Goal: Task Accomplishment & Management: Complete application form

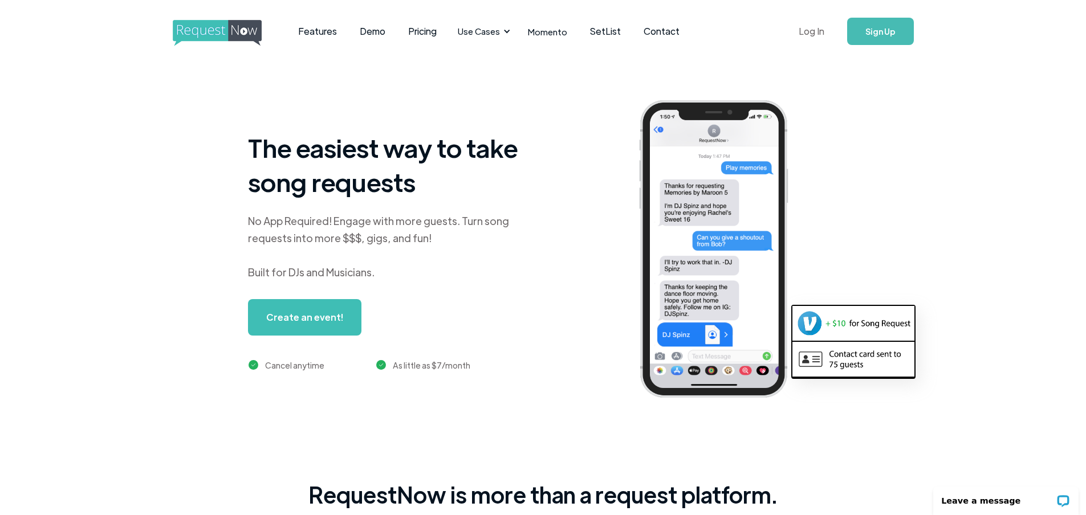
click at [817, 32] on link "Log In" at bounding box center [811, 31] width 48 height 40
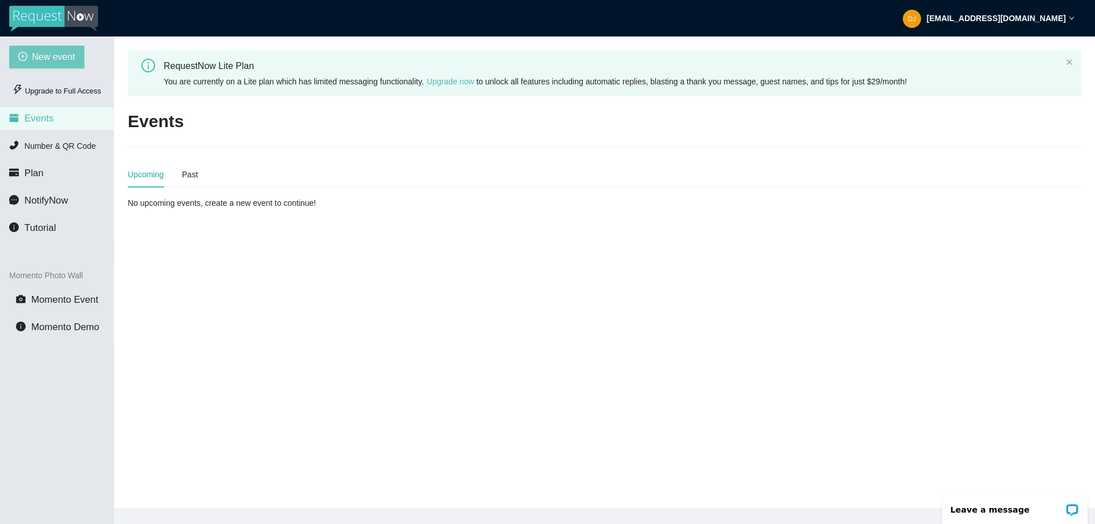
click at [71, 57] on span "New event" at bounding box center [53, 57] width 43 height 14
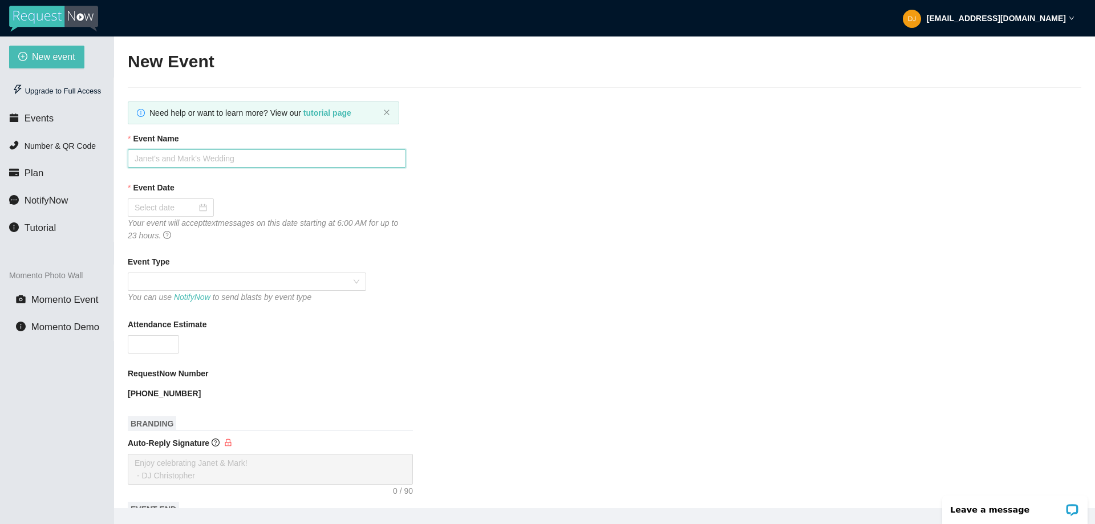
click at [169, 152] on input "Event Name" at bounding box center [267, 158] width 278 height 18
type input "[PERSON_NAME] & [PERSON_NAME]"
click at [196, 205] on div at bounding box center [171, 207] width 72 height 13
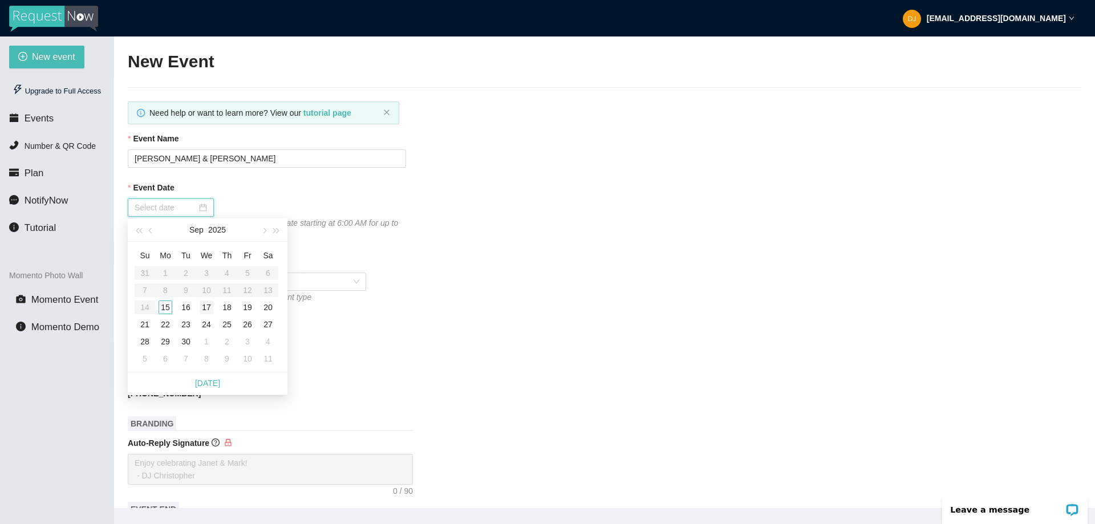
type input "[DATE]"
click at [246, 307] on div "19" at bounding box center [248, 307] width 14 height 14
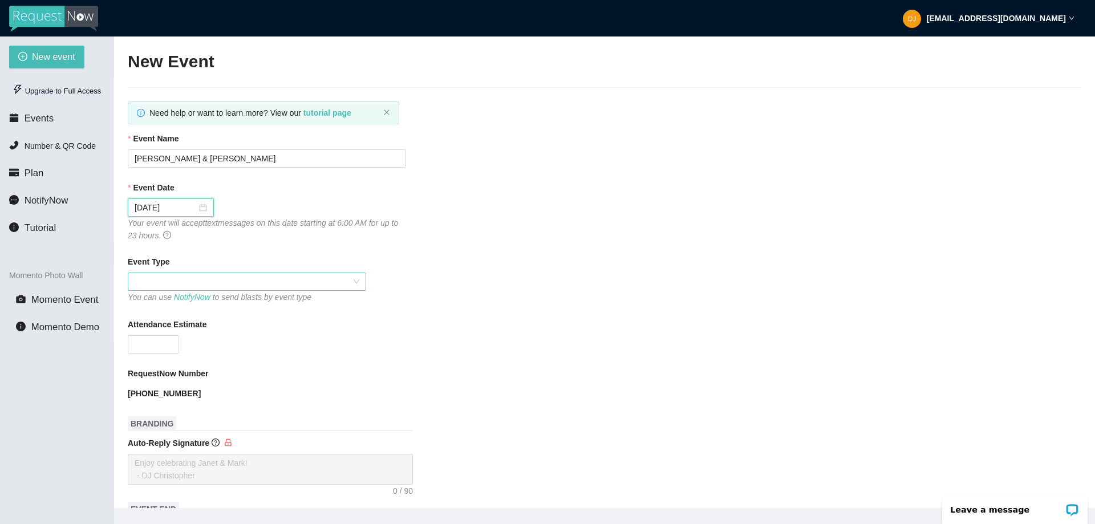
click at [195, 282] on span at bounding box center [247, 281] width 225 height 17
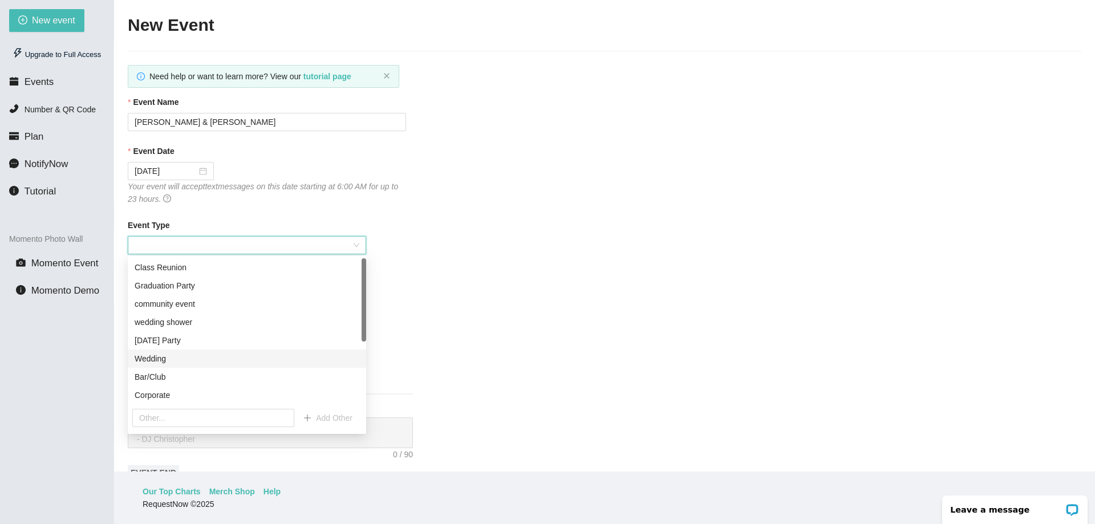
click at [156, 358] on div "Wedding" at bounding box center [247, 358] width 225 height 13
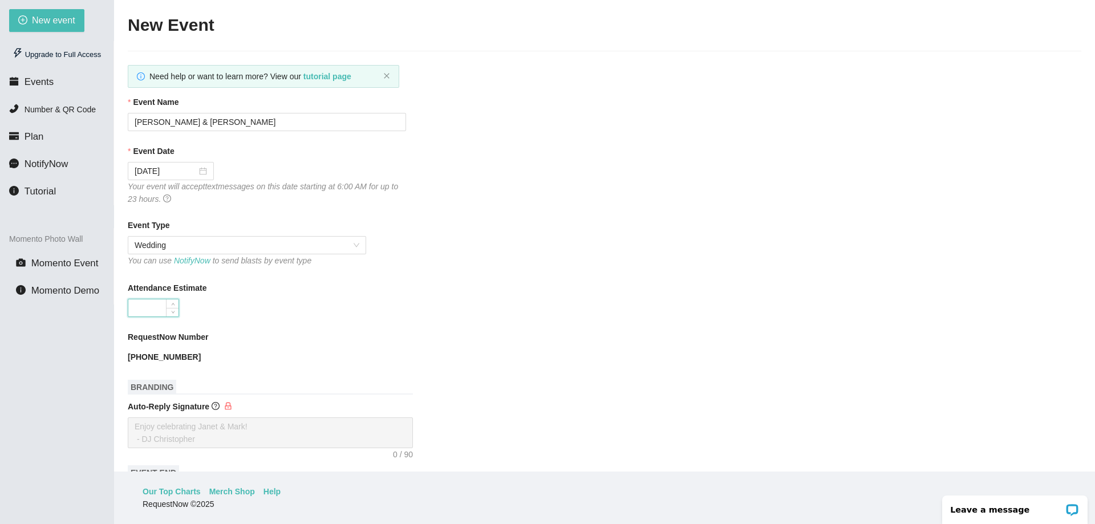
click at [158, 311] on input "Attendance Estimate" at bounding box center [153, 307] width 50 height 17
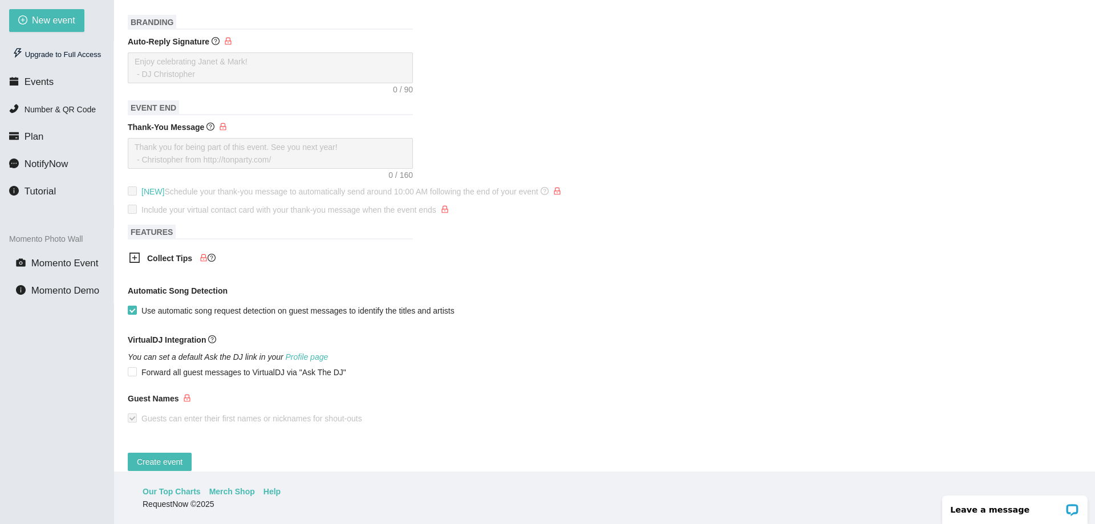
scroll to position [387, 0]
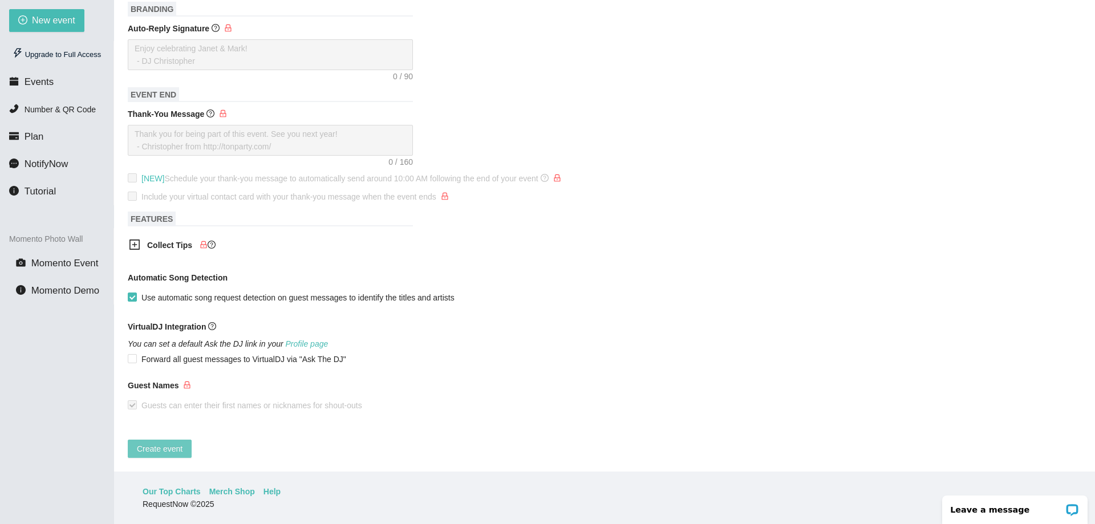
type input "150"
drag, startPoint x: 165, startPoint y: 438, endPoint x: 512, endPoint y: 388, distance: 351.3
click at [165, 442] on span "Create event" at bounding box center [160, 448] width 46 height 13
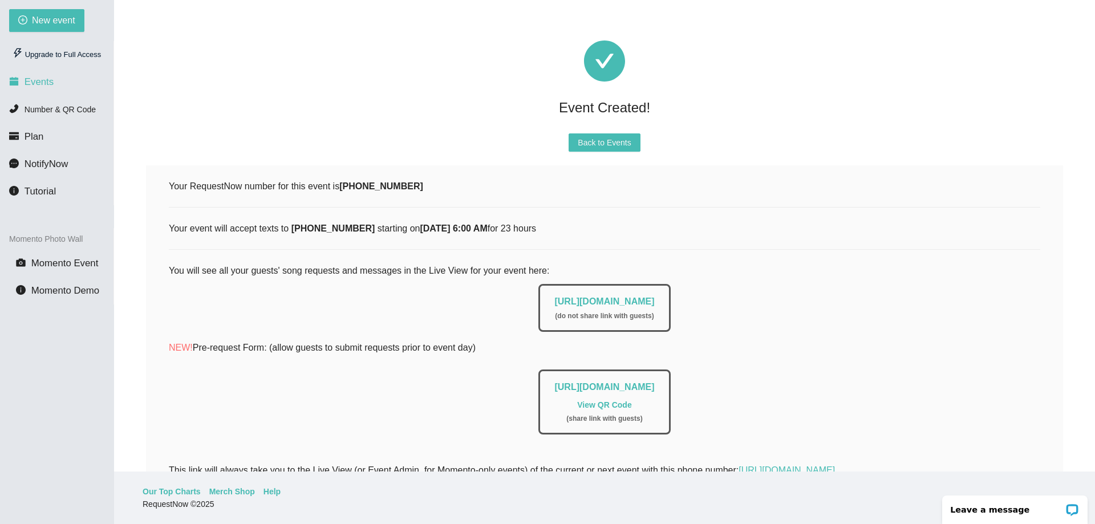
scroll to position [0, 0]
click at [42, 83] on span "Events" at bounding box center [39, 81] width 29 height 11
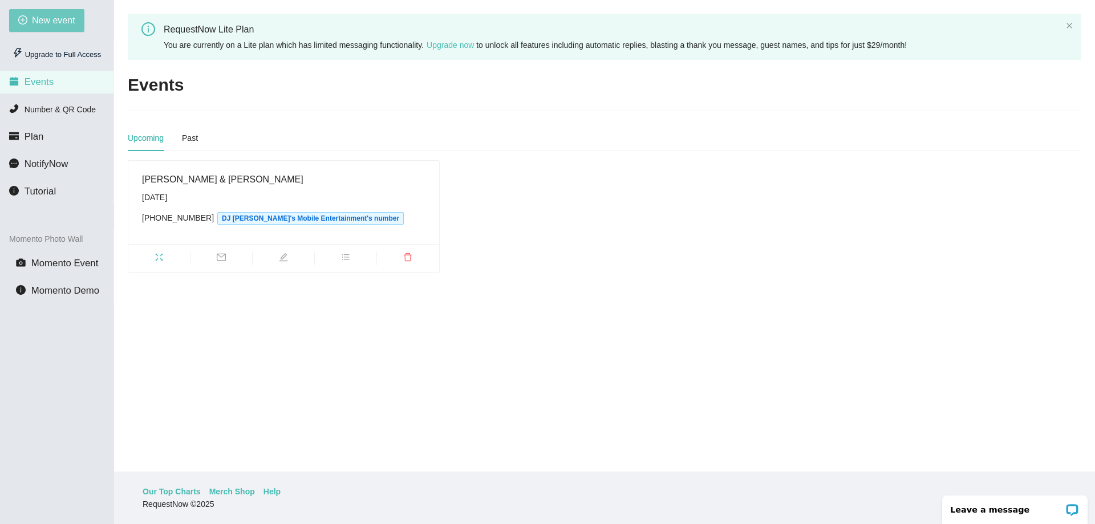
click at [65, 15] on span "New event" at bounding box center [53, 20] width 43 height 14
type textarea "[URL][DOMAIN_NAME]"
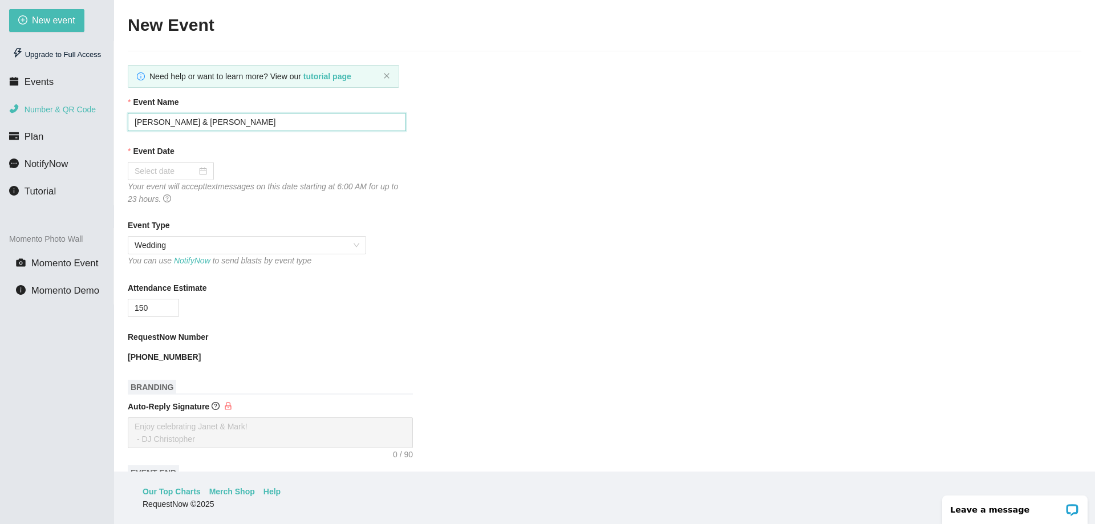
drag, startPoint x: 227, startPoint y: 121, endPoint x: 7, endPoint y: 103, distance: 220.8
click at [21, 103] on section "New event Upgrade to Full Access Events Number & QR Code Plan NotifyNow Tutoria…" at bounding box center [547, 262] width 1095 height 524
type input "[PERSON_NAME] & [PERSON_NAME]"
click at [169, 166] on input "Event Date" at bounding box center [166, 171] width 62 height 13
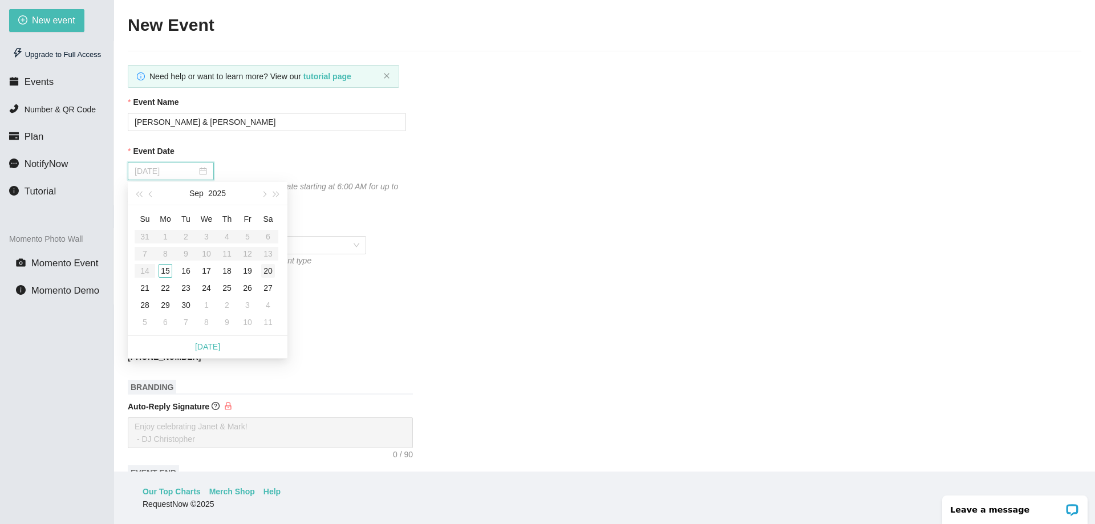
type input "[DATE]"
click at [269, 269] on div "20" at bounding box center [268, 271] width 14 height 14
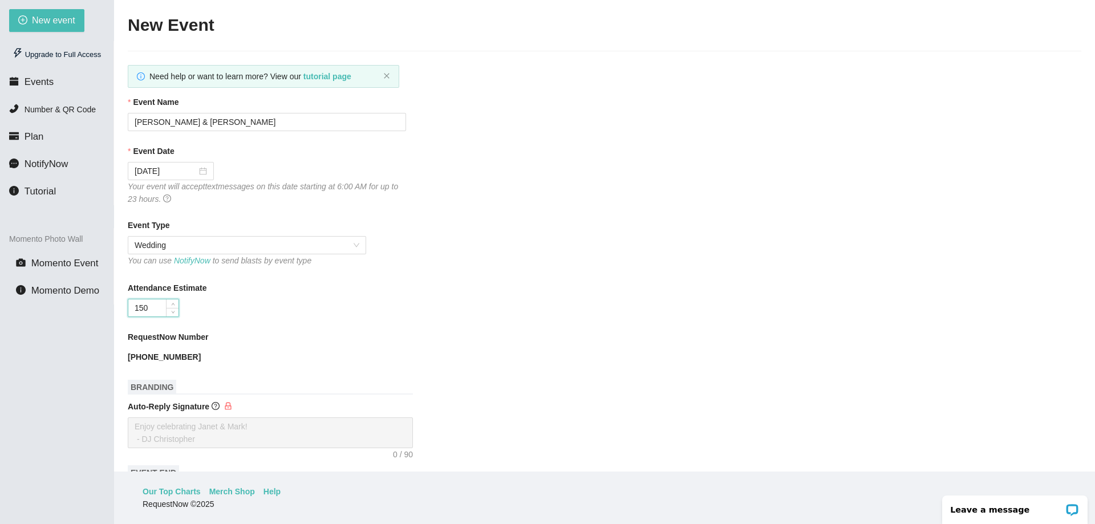
drag, startPoint x: 162, startPoint y: 310, endPoint x: 99, endPoint y: 306, distance: 62.8
click at [100, 306] on section "New event Upgrade to Full Access Events Number & QR Code Plan NotifyNow Tutoria…" at bounding box center [547, 262] width 1095 height 524
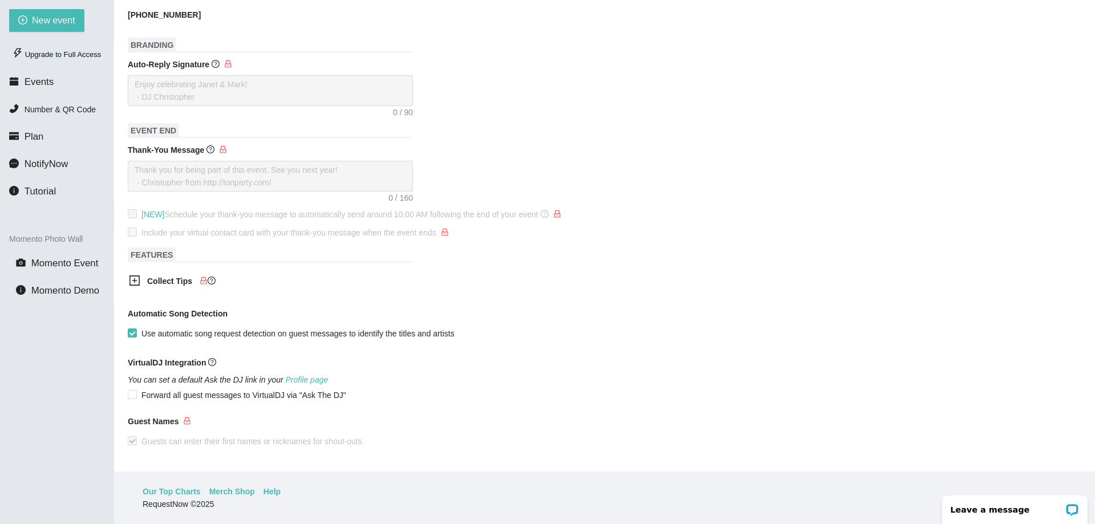
scroll to position [387, 0]
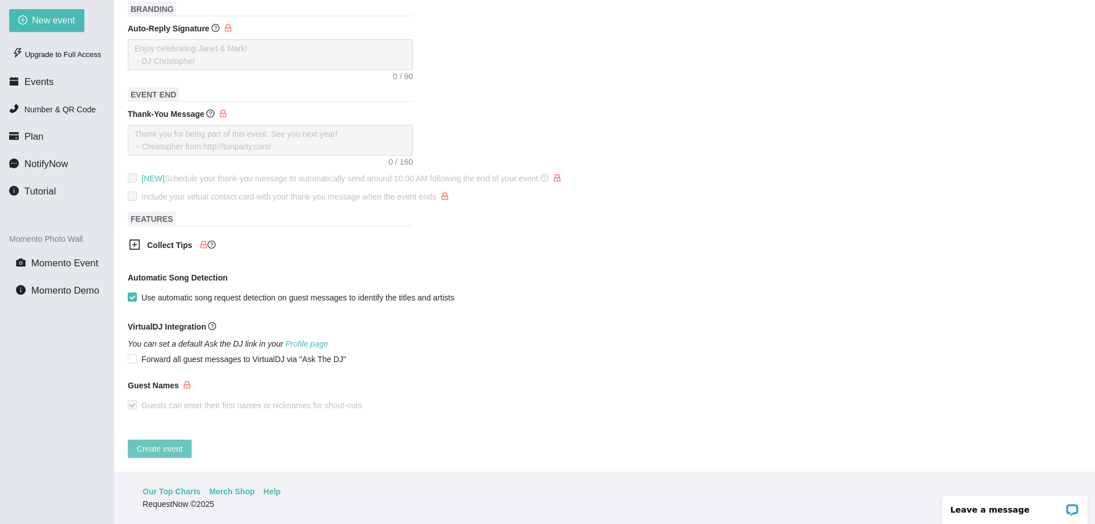
type input "96"
click at [158, 442] on span "Create event" at bounding box center [160, 448] width 46 height 13
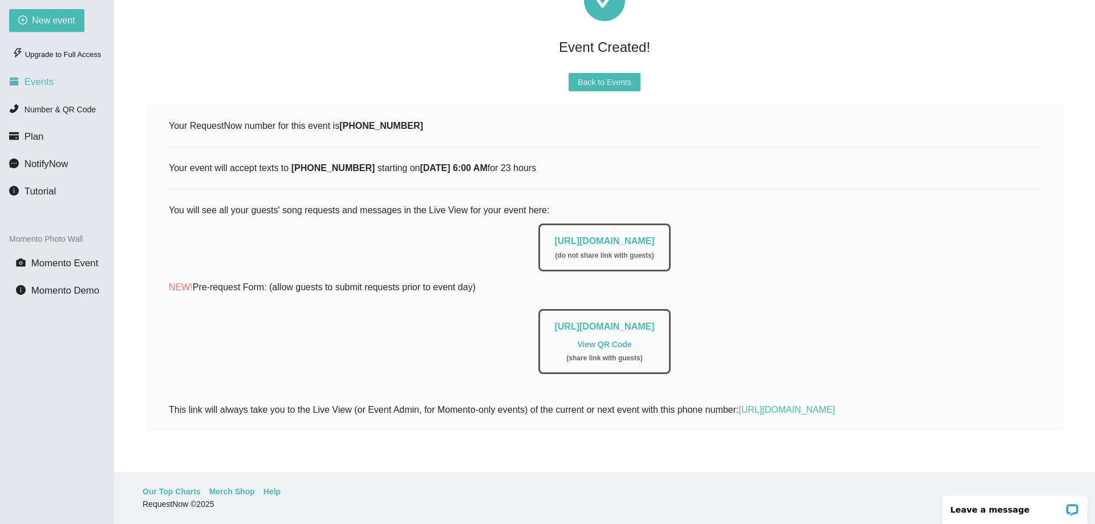
click at [35, 86] on span "Events" at bounding box center [39, 81] width 29 height 11
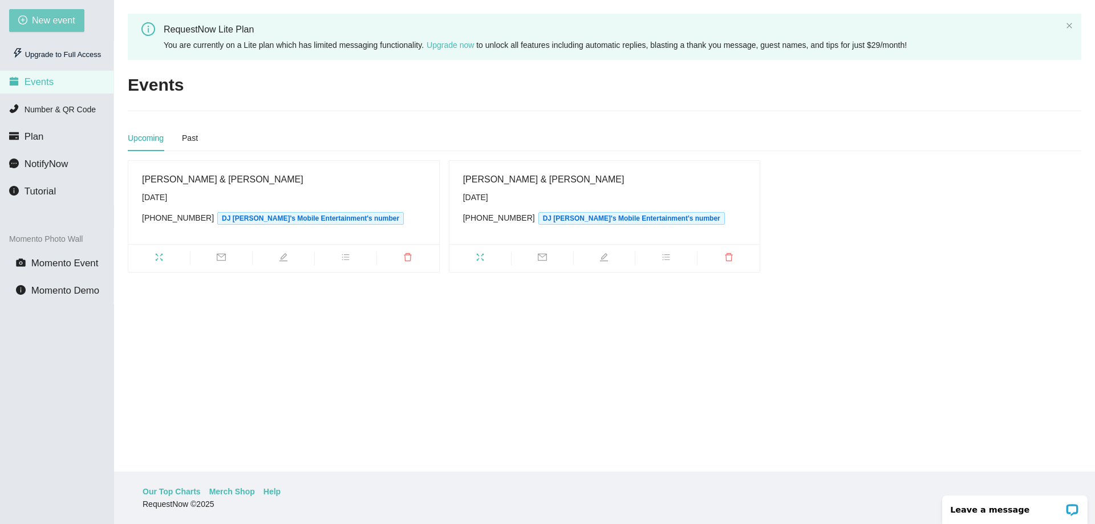
click at [39, 23] on span "New event" at bounding box center [53, 20] width 43 height 14
type textarea "[URL][DOMAIN_NAME]"
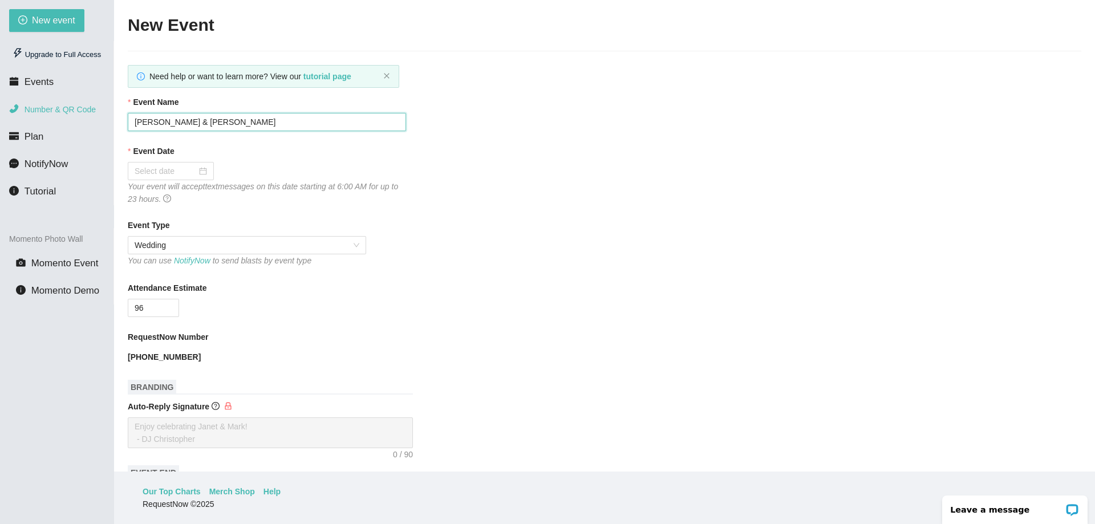
drag, startPoint x: 206, startPoint y: 119, endPoint x: 62, endPoint y: 119, distance: 143.7
click at [97, 119] on section "New event Upgrade to Full Access Events Number & QR Code Plan NotifyNow Tutoria…" at bounding box center [547, 262] width 1095 height 524
type input "[PERSON_NAME] & [PERSON_NAME]"
click at [182, 166] on input "Event Date" at bounding box center [166, 171] width 62 height 13
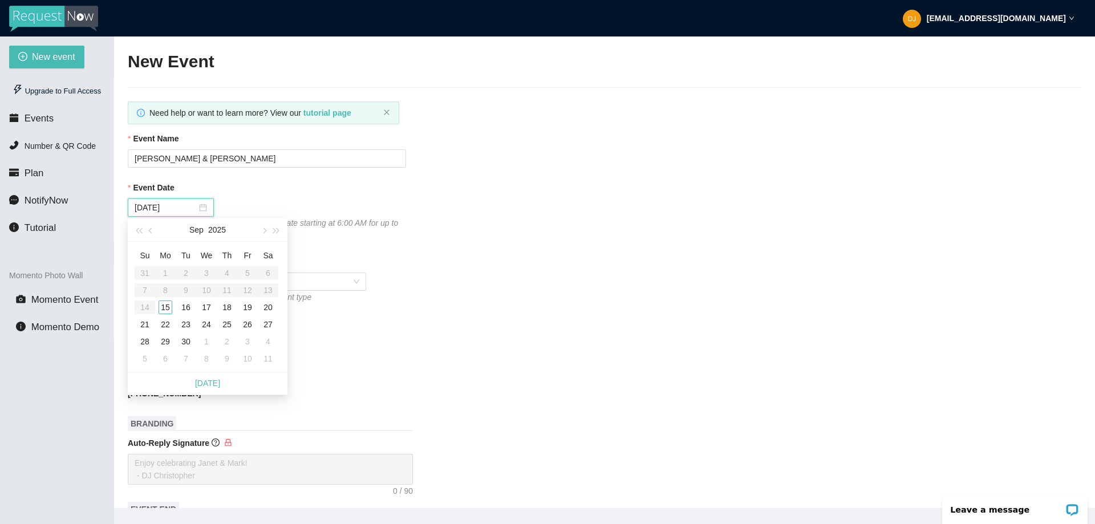
type input "[DATE]"
click at [141, 325] on div "21" at bounding box center [145, 325] width 14 height 14
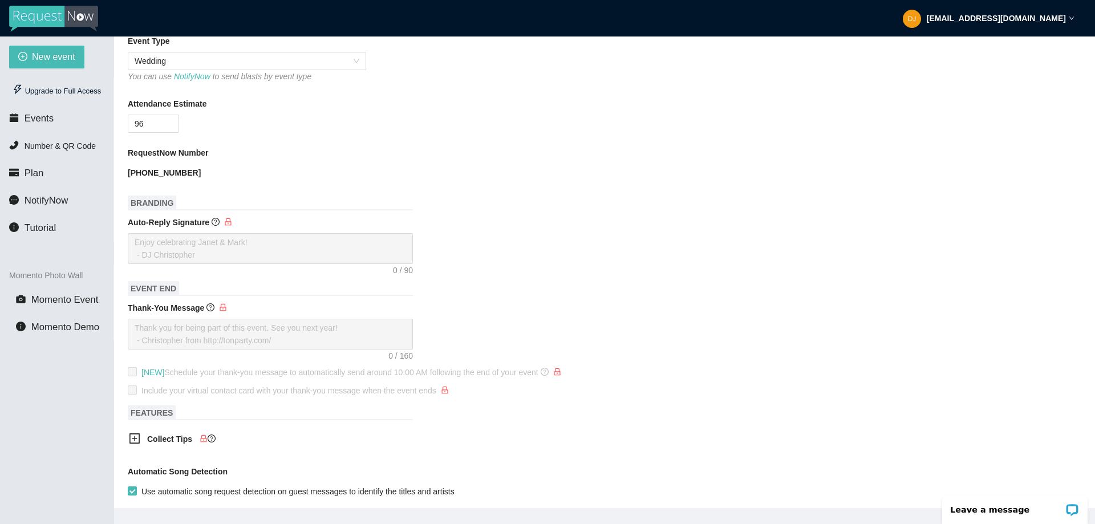
scroll to position [228, 0]
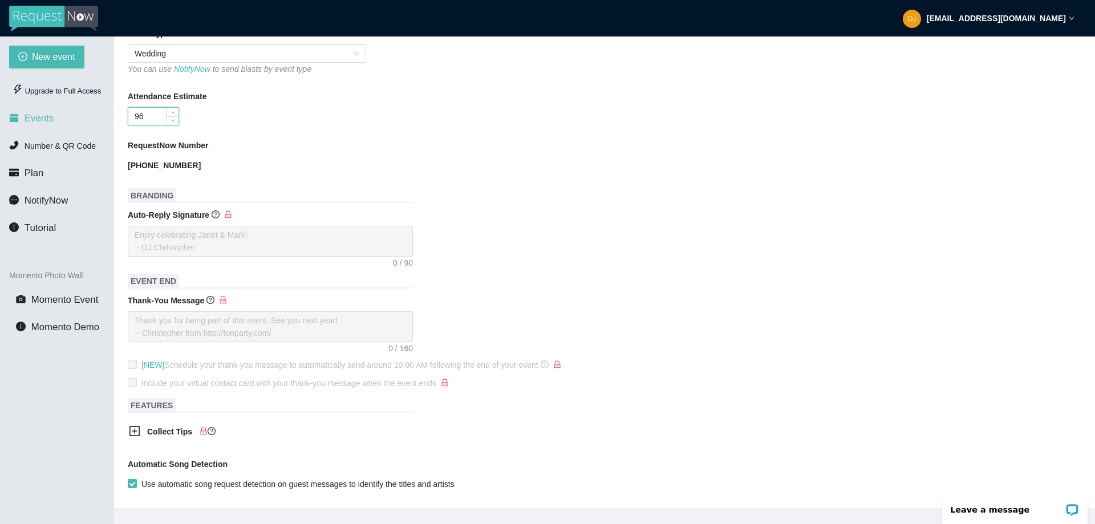
drag, startPoint x: 161, startPoint y: 110, endPoint x: 65, endPoint y: 117, distance: 96.0
click at [52, 113] on section "New event Upgrade to Full Access Events Number & QR Code Plan NotifyNow Tutoria…" at bounding box center [547, 298] width 1095 height 524
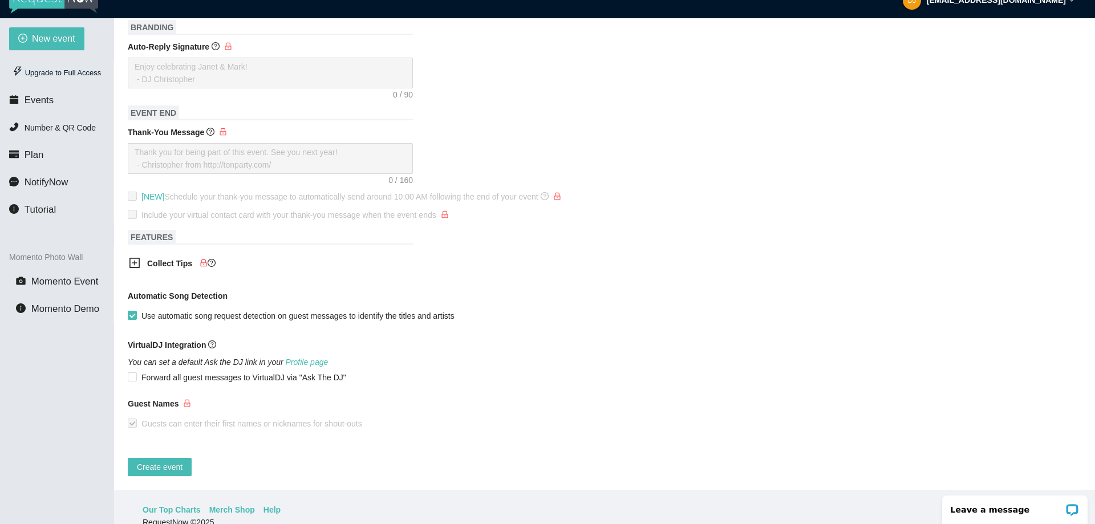
scroll to position [36, 0]
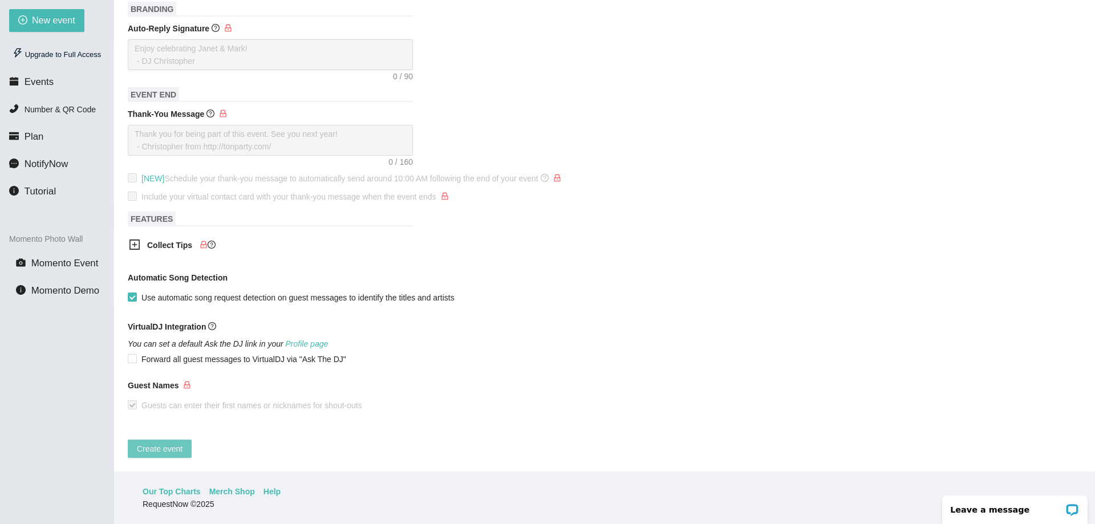
type input "120"
click at [158, 442] on span "Create event" at bounding box center [160, 448] width 46 height 13
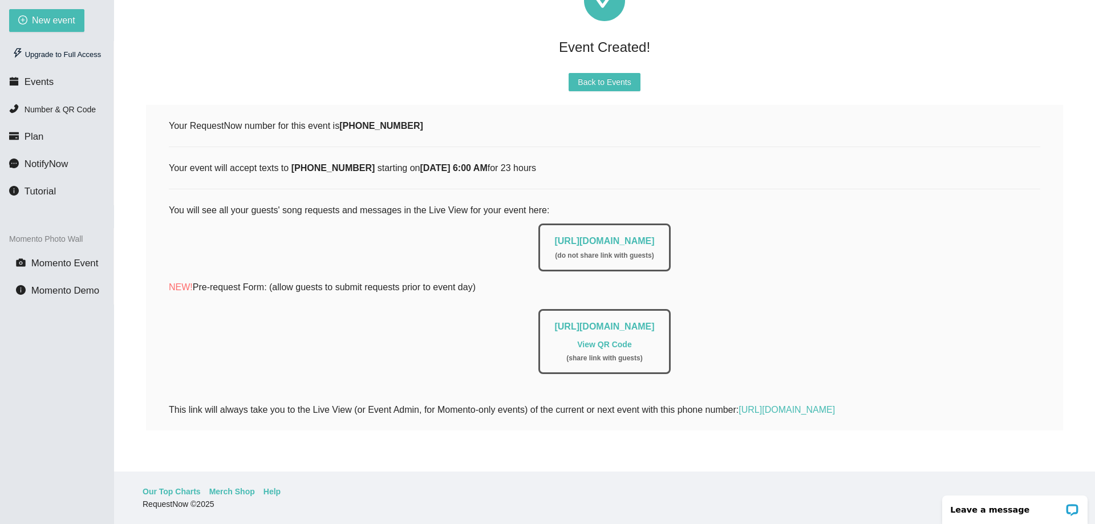
scroll to position [70, 0]
click at [47, 79] on span "Events" at bounding box center [39, 81] width 29 height 11
